Goal: Task Accomplishment & Management: Complete application form

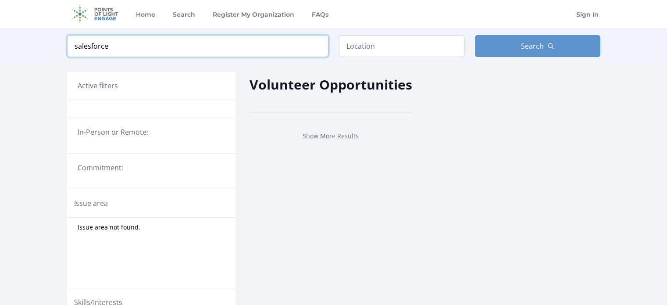
click at [125, 56] on input "salesforce" at bounding box center [197, 46] width 261 height 22
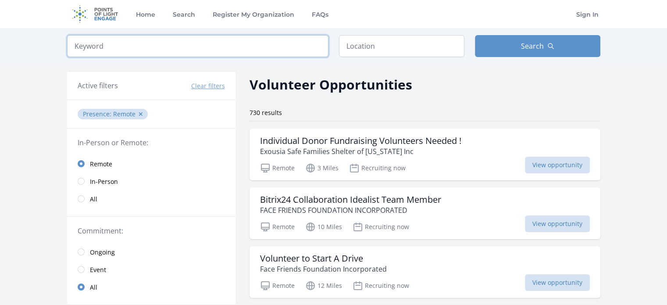
click at [119, 52] on input "search" at bounding box center [197, 46] width 261 height 22
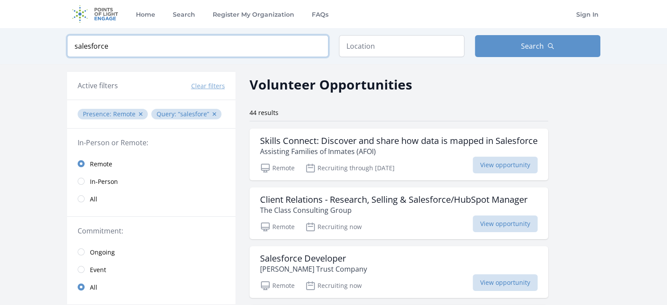
type input "salesforce"
click button "submit" at bounding box center [0, 0] width 0 height 0
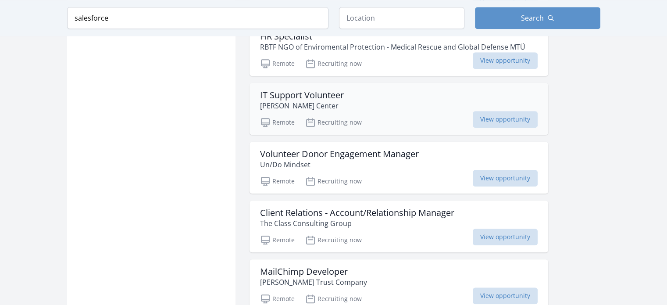
scroll to position [881, 0]
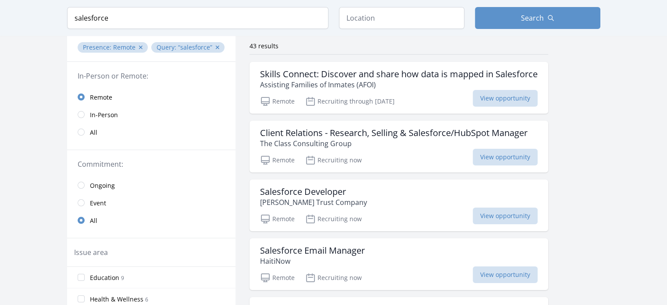
scroll to position [70, 0]
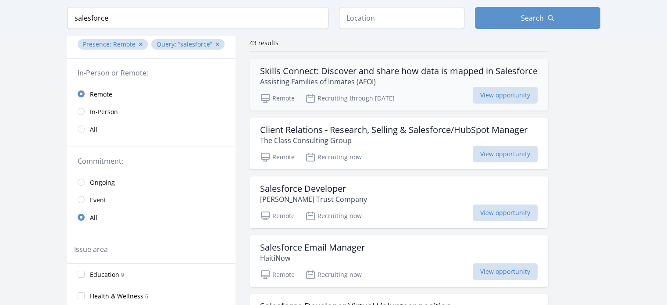
click at [346, 69] on h3 "Skills Connect: Discover and share how data is mapped in Salesforce" at bounding box center [398, 71] width 277 height 11
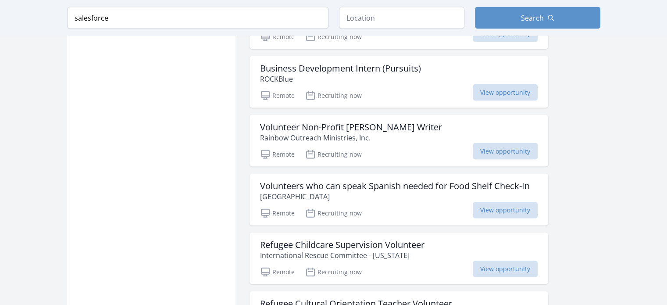
scroll to position [1903, 0]
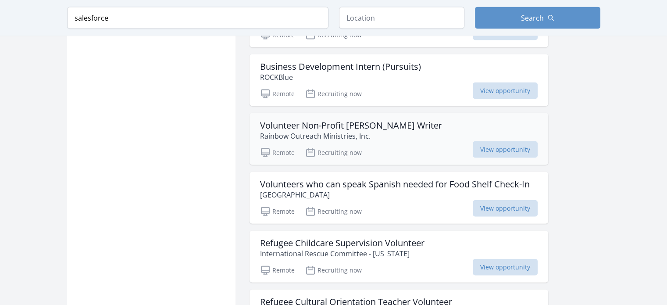
click at [328, 120] on h3 "Volunteer Non-Profit Grant Writer" at bounding box center [351, 125] width 182 height 11
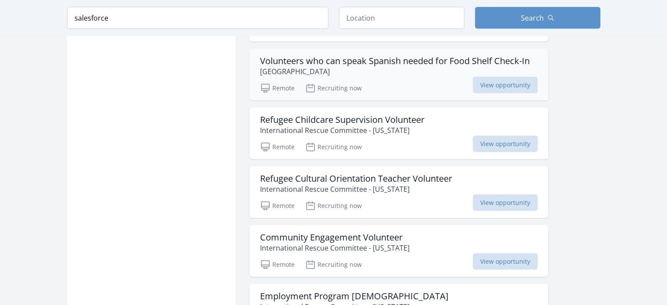
scroll to position [2028, 0]
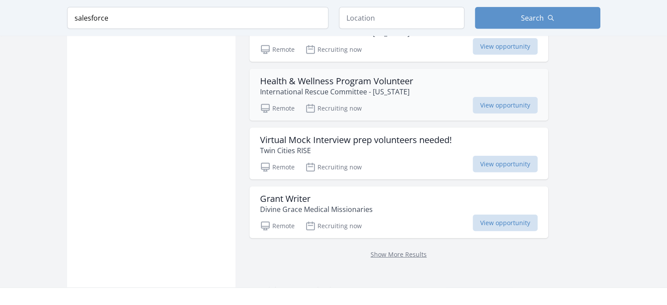
scroll to position [2543, 0]
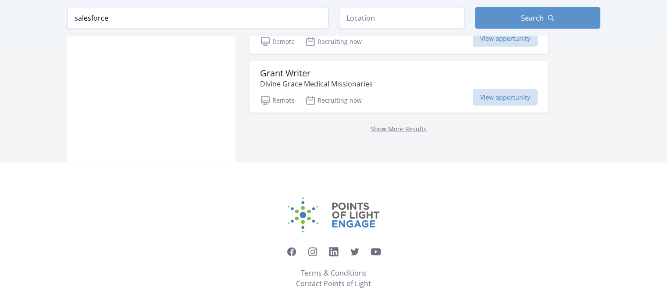
click at [403, 124] on p "Show More Results" at bounding box center [398, 128] width 277 height 11
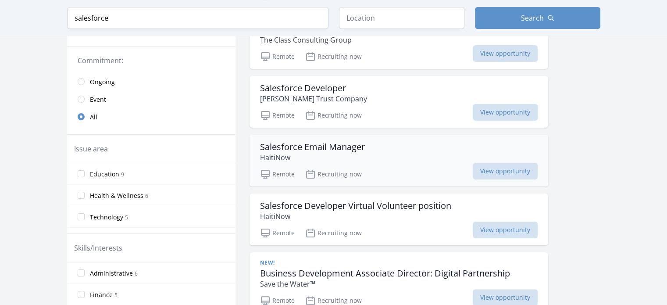
scroll to position [171, 0]
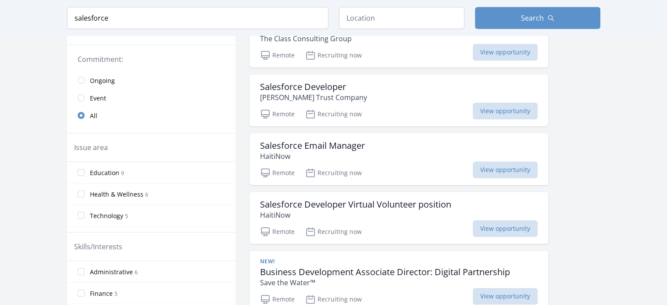
click at [82, 218] on label "Technology 5" at bounding box center [151, 215] width 168 height 18
click at [82, 218] on input "Technology 5" at bounding box center [81, 215] width 7 height 7
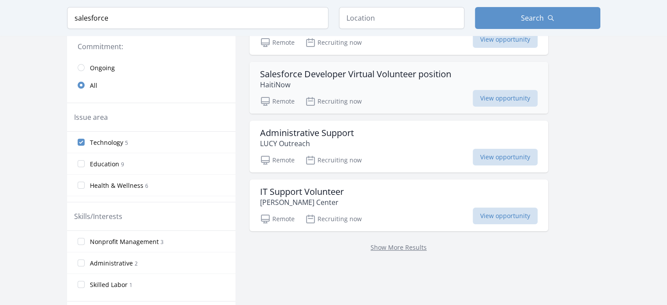
scroll to position [185, 0]
click at [296, 135] on h3 "Administrative Support" at bounding box center [307, 132] width 94 height 11
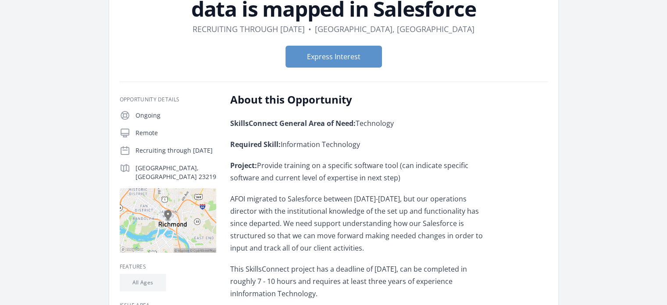
scroll to position [88, 0]
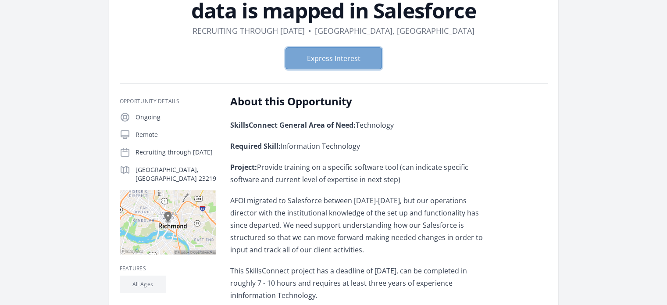
click at [367, 55] on button "Express Interest" at bounding box center [333, 58] width 96 height 22
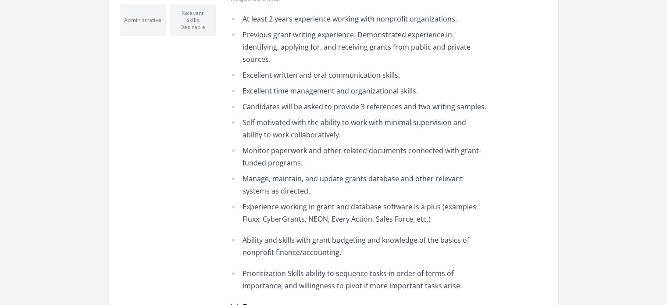
scroll to position [361, 0]
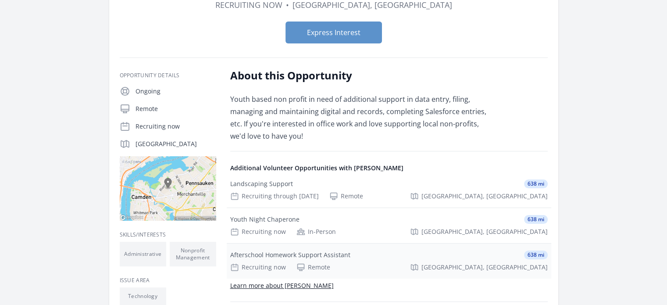
scroll to position [95, 0]
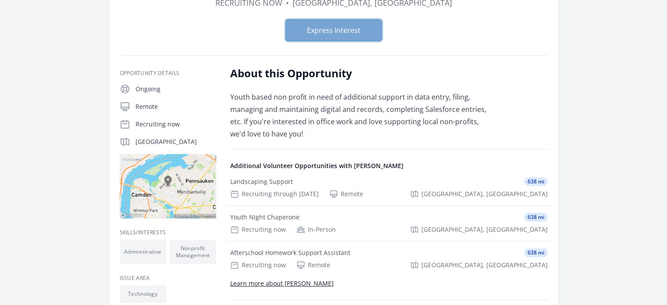
click at [354, 32] on button "Express Interest" at bounding box center [333, 30] width 96 height 22
